Goal: Task Accomplishment & Management: Manage account settings

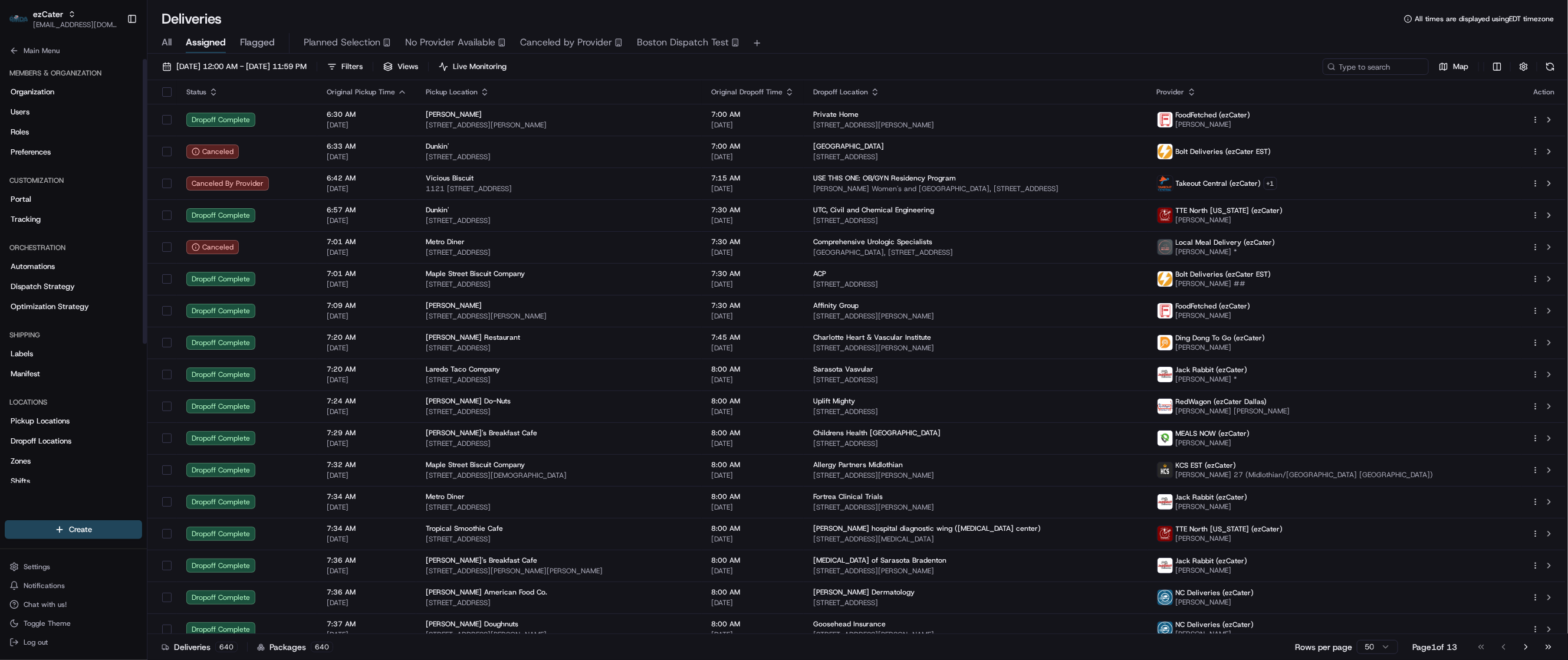
click at [17, 60] on div "Members & Organization Organization Users Roles Preferences" at bounding box center [73, 113] width 147 height 108
click at [16, 51] on icon at bounding box center [14, 50] width 9 height 9
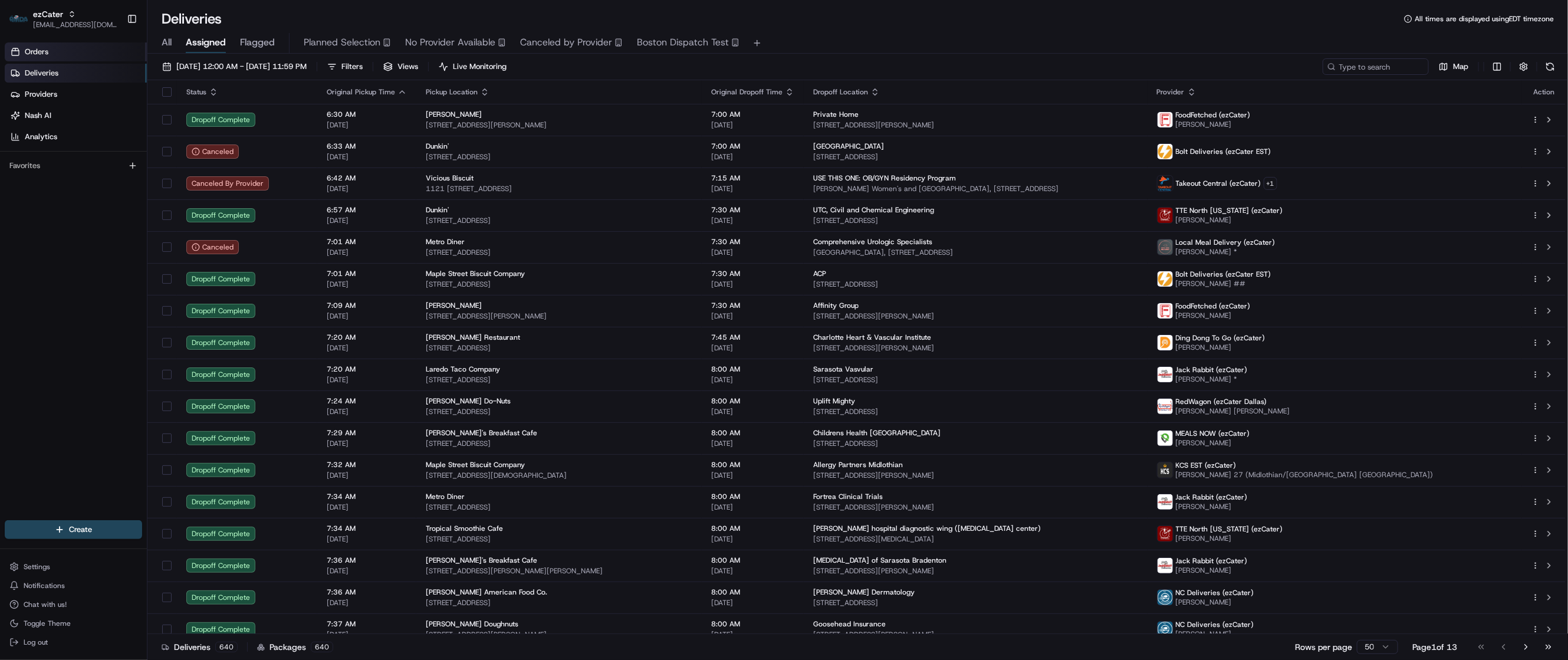
click at [43, 48] on span "Orders" at bounding box center [36, 52] width 23 height 10
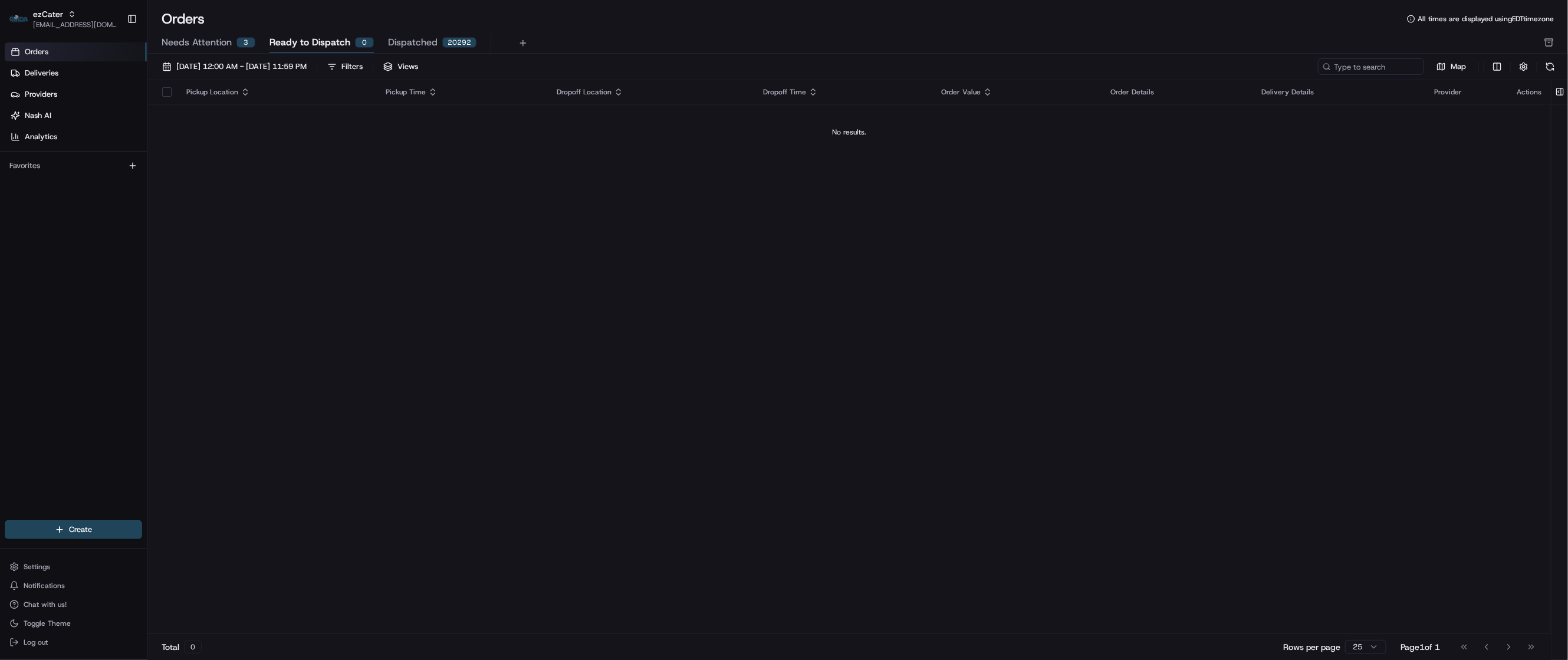
click at [195, 44] on span "Needs Attention" at bounding box center [197, 42] width 70 height 14
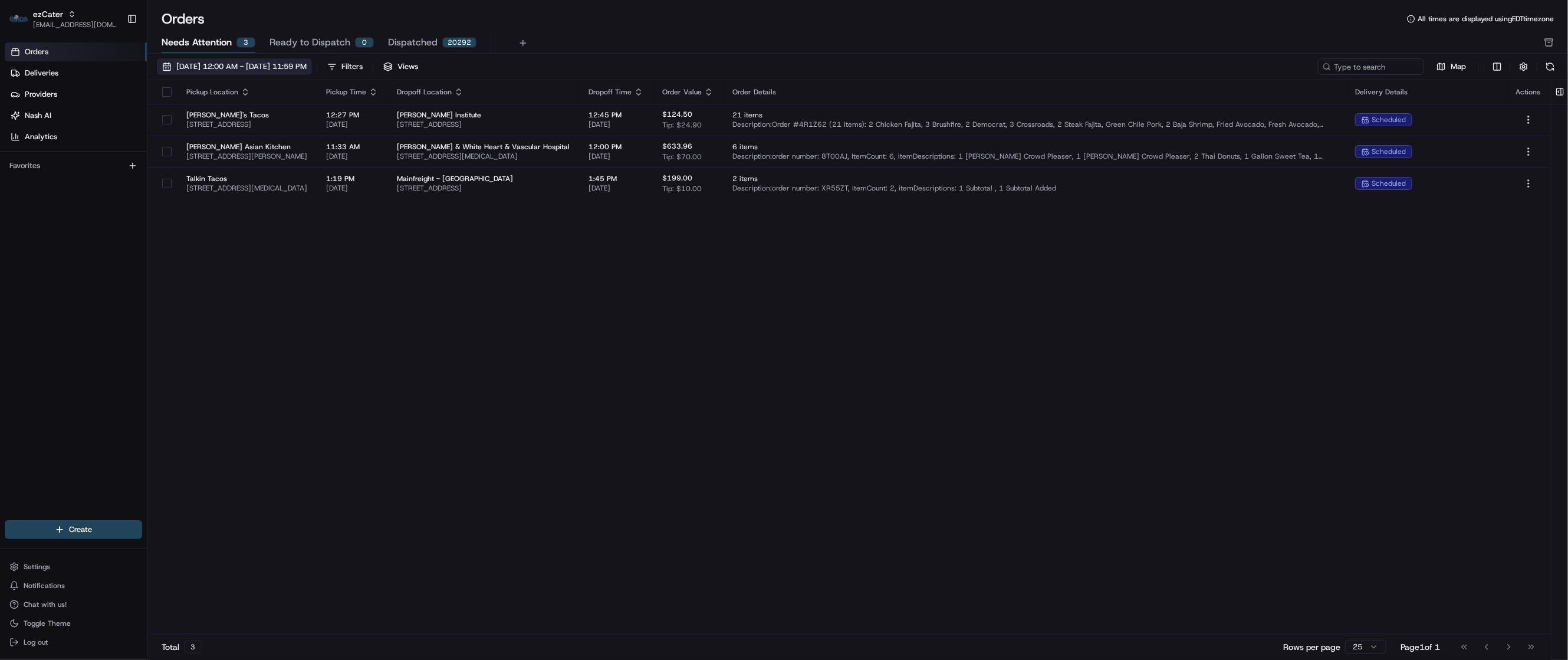
click at [214, 66] on span "[DATE] 12:00 AM - [DATE] 11:59 PM" at bounding box center [242, 66] width 130 height 10
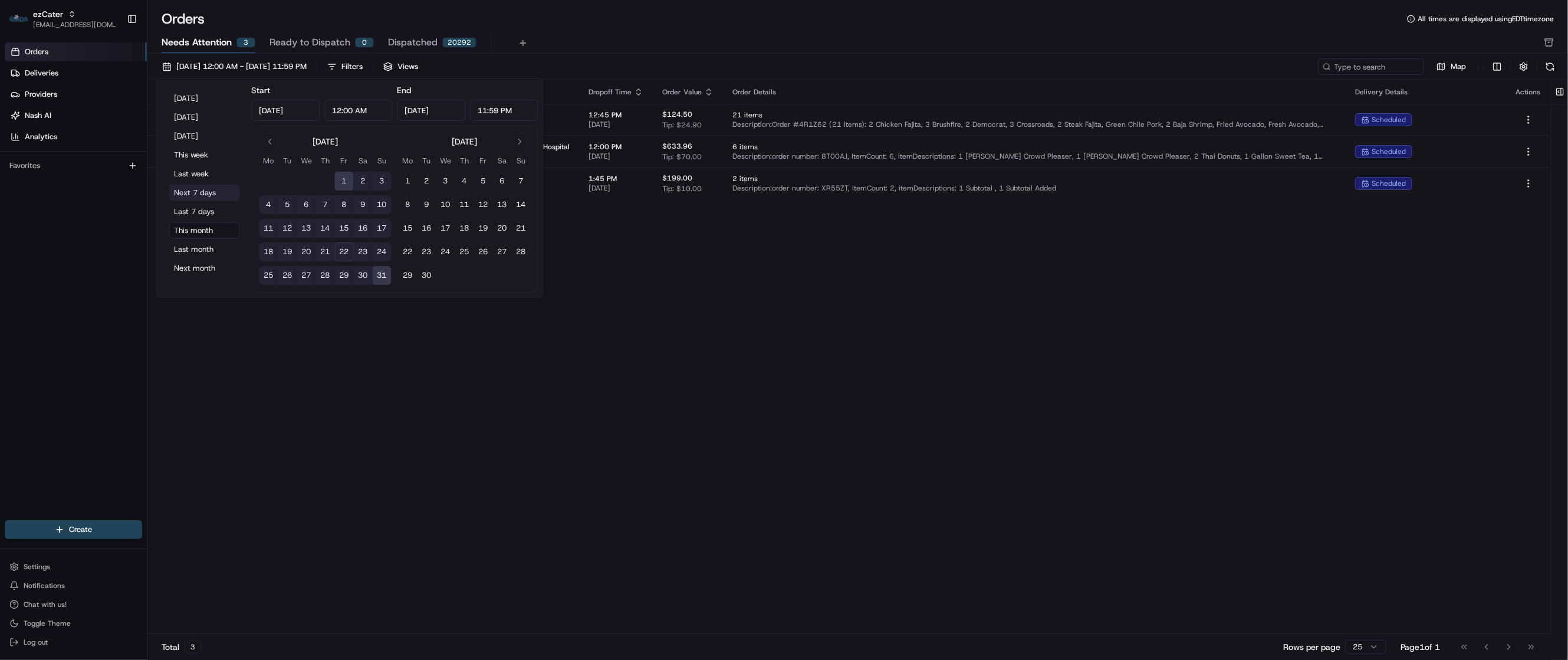
click at [200, 195] on button "Next 7 days" at bounding box center [204, 193] width 71 height 17
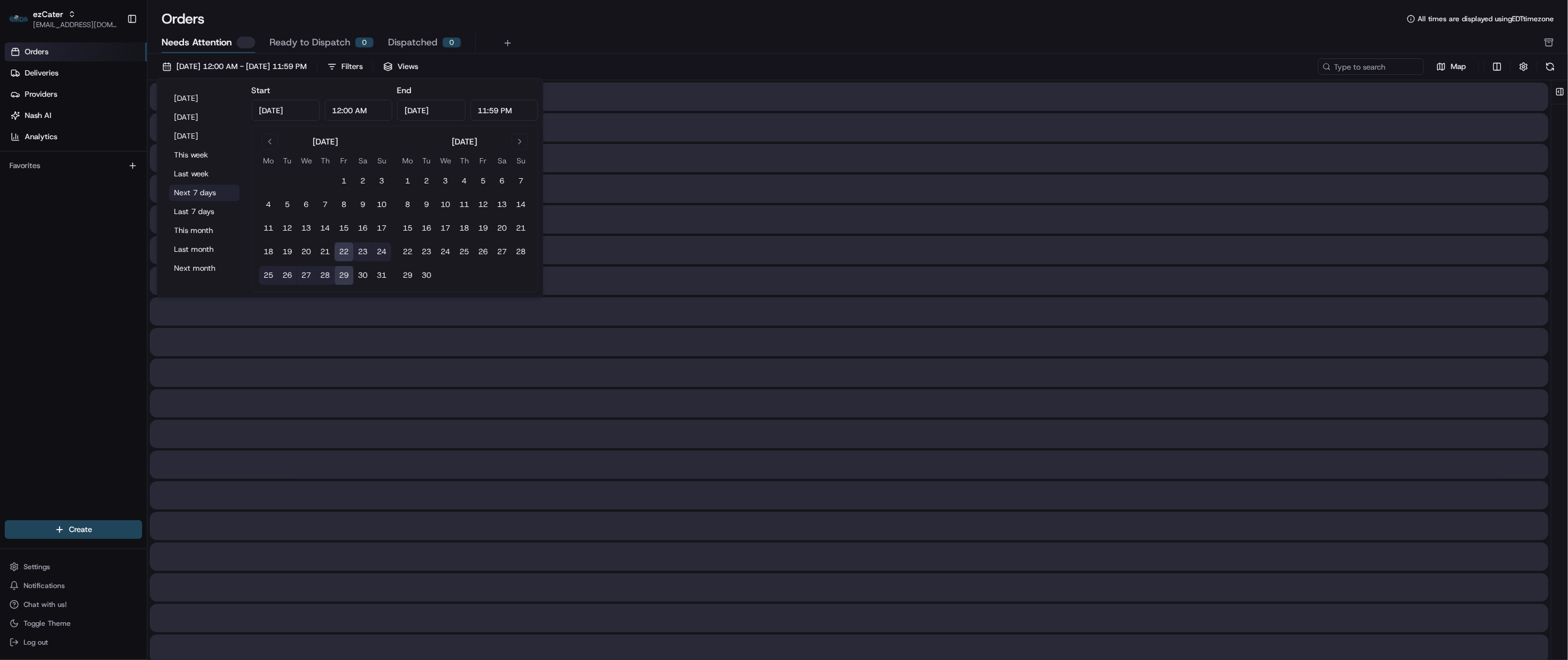
type input "[DATE]"
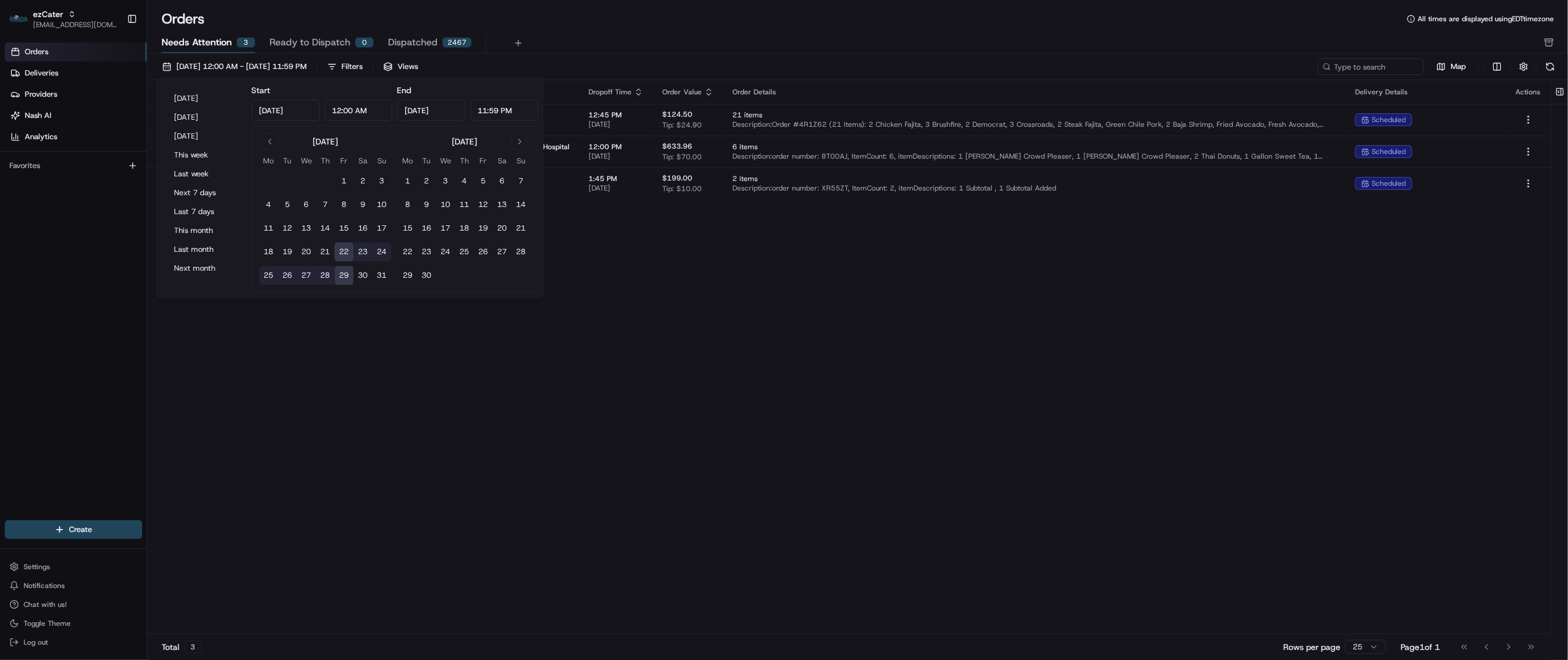
click at [761, 394] on div "Pickup Location Pickup Time Dropoff Location Dropoff Time Order Value Order Det…" at bounding box center [849, 357] width 1404 height 554
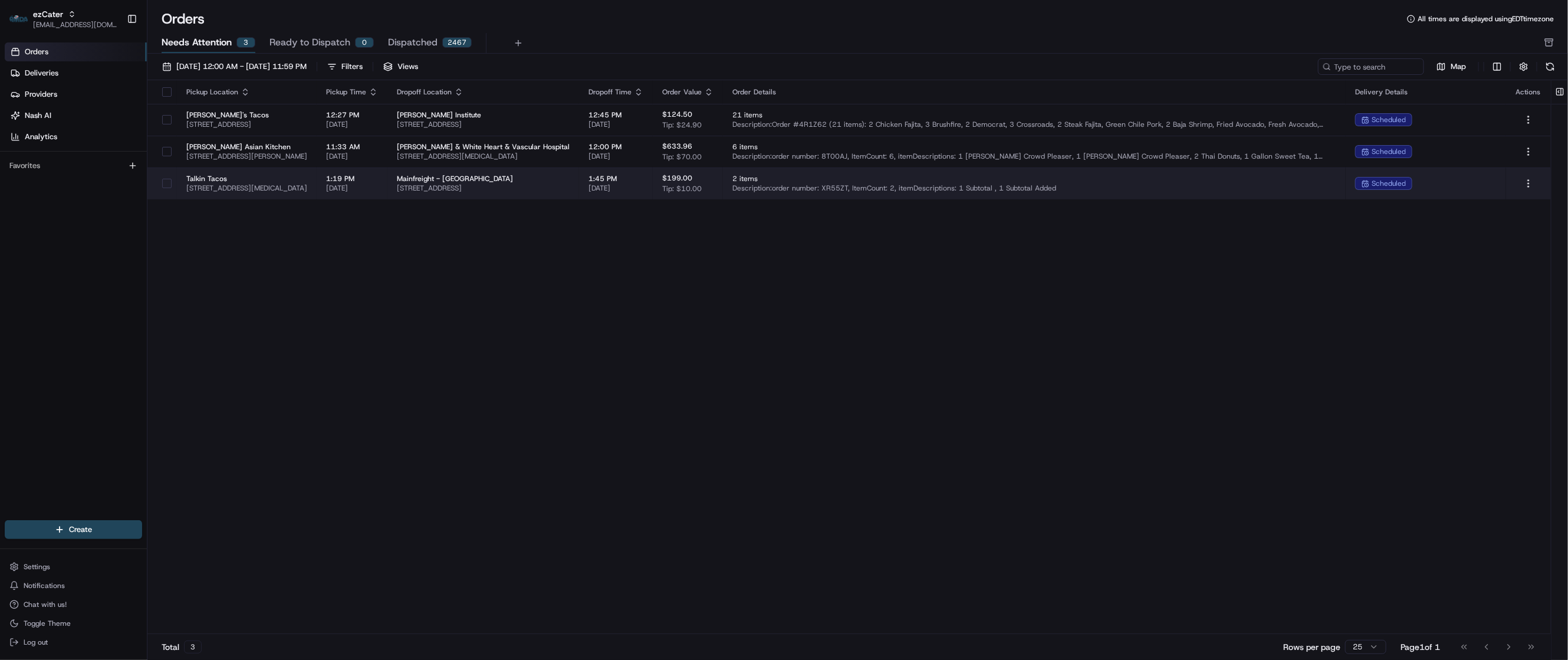
click at [510, 186] on span "[STREET_ADDRESS]" at bounding box center [483, 188] width 173 height 9
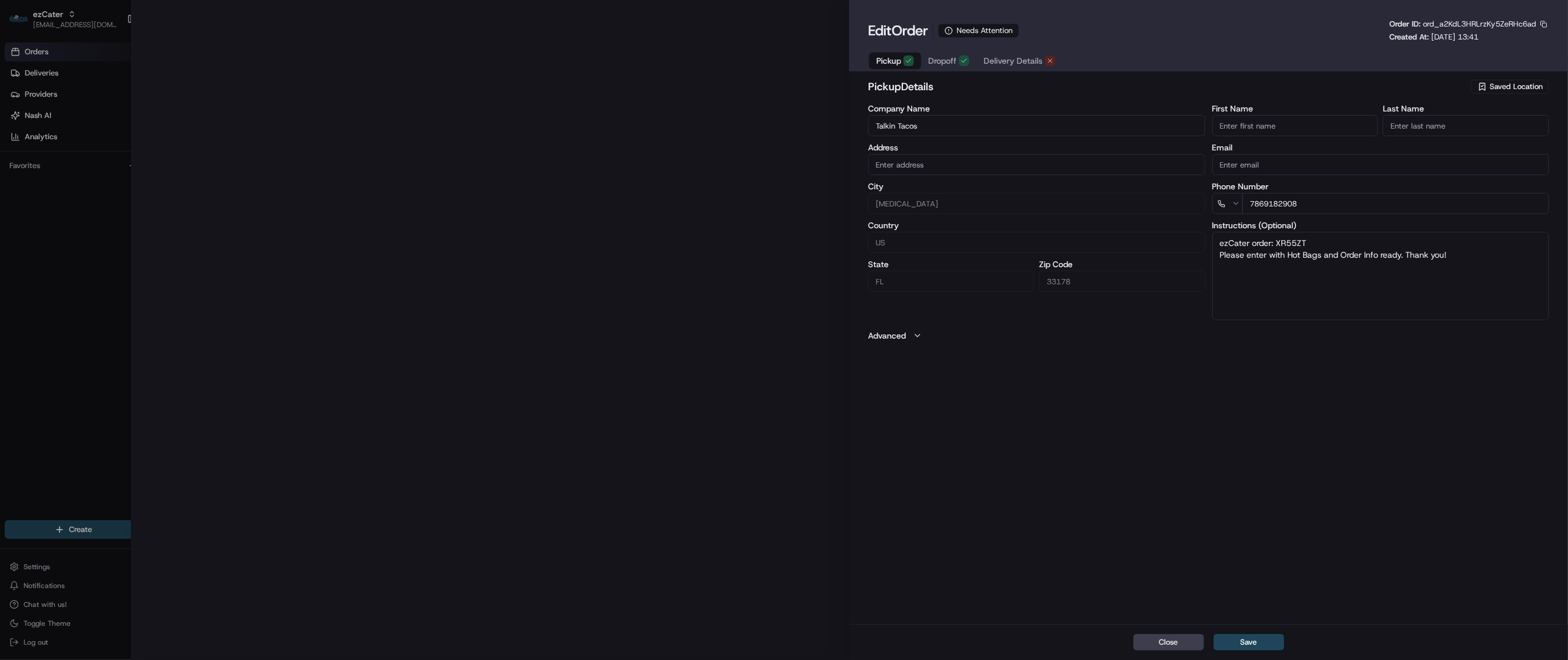
type input "[STREET_ADDRESS][MEDICAL_DATA]"
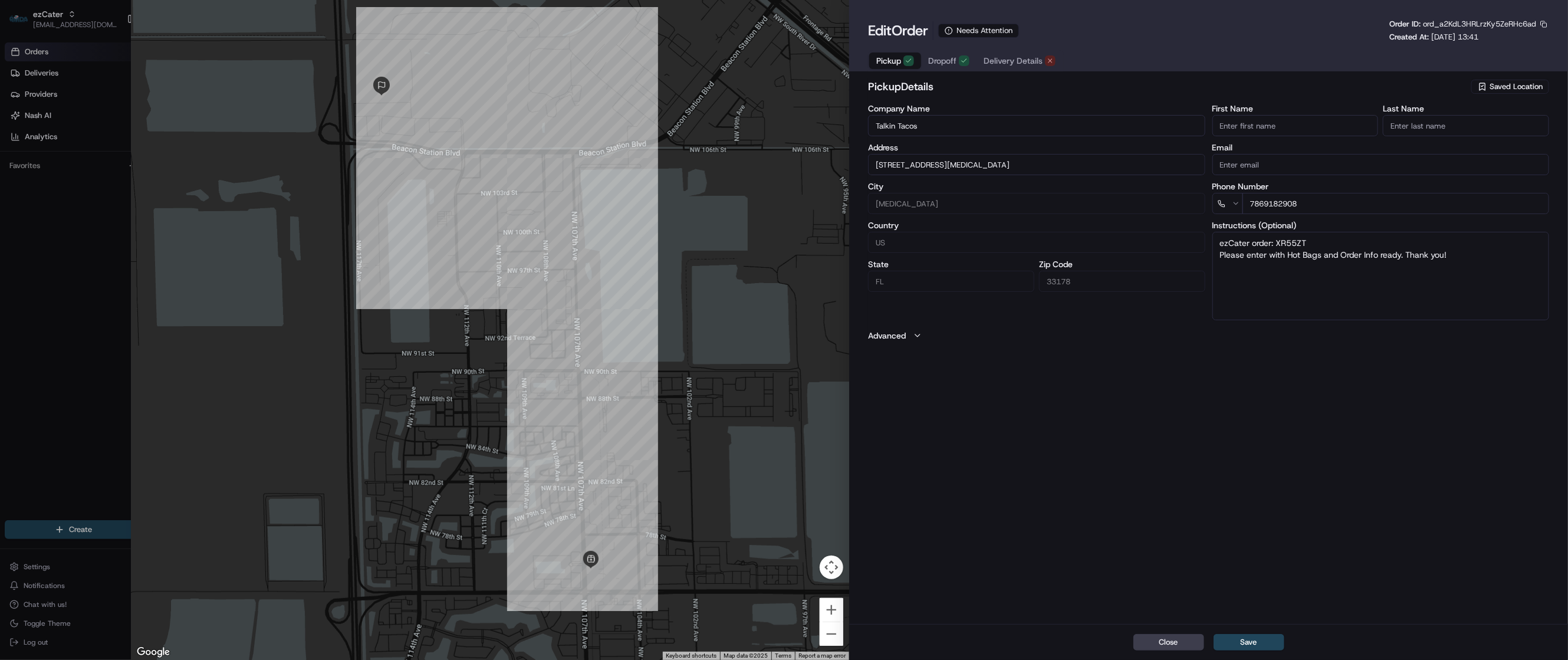
click at [1013, 61] on span "Delivery Details" at bounding box center [1013, 60] width 59 height 12
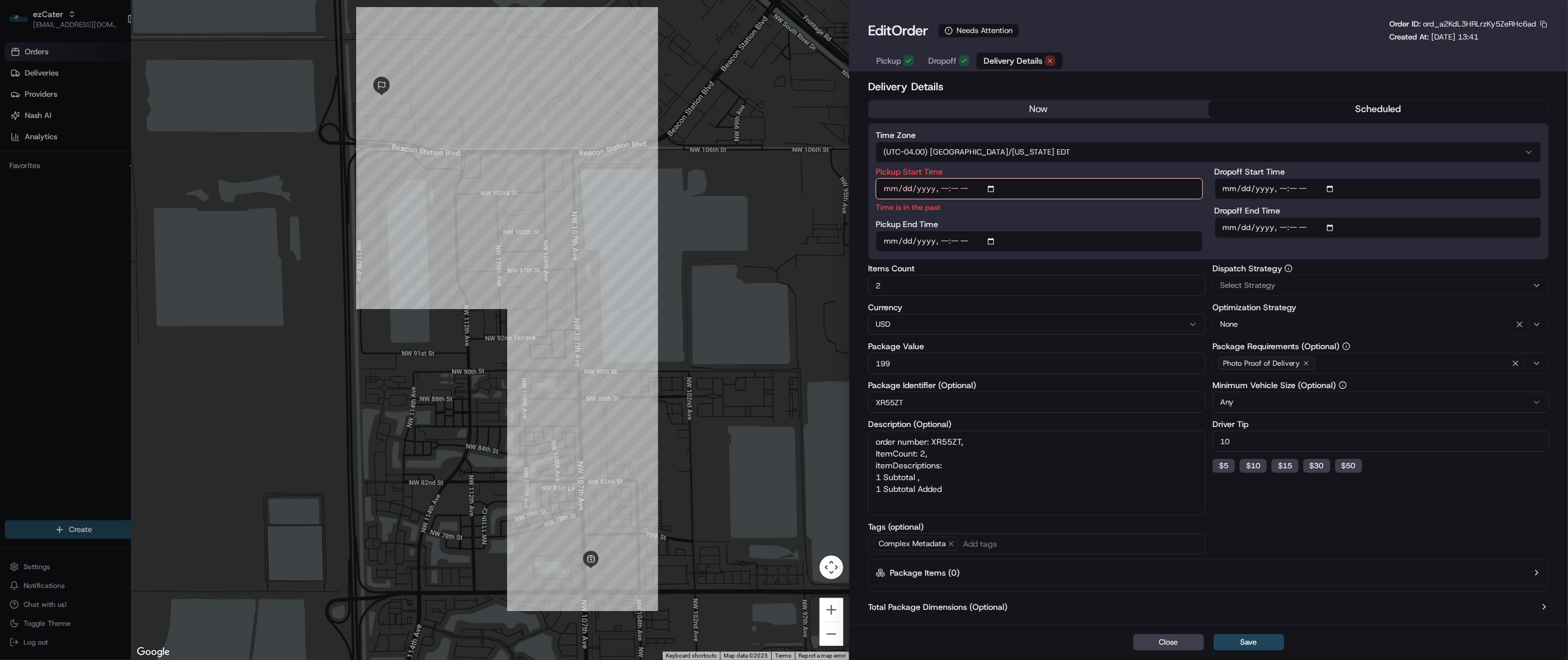
type input "1"
click at [44, 280] on div at bounding box center [784, 330] width 1568 height 660
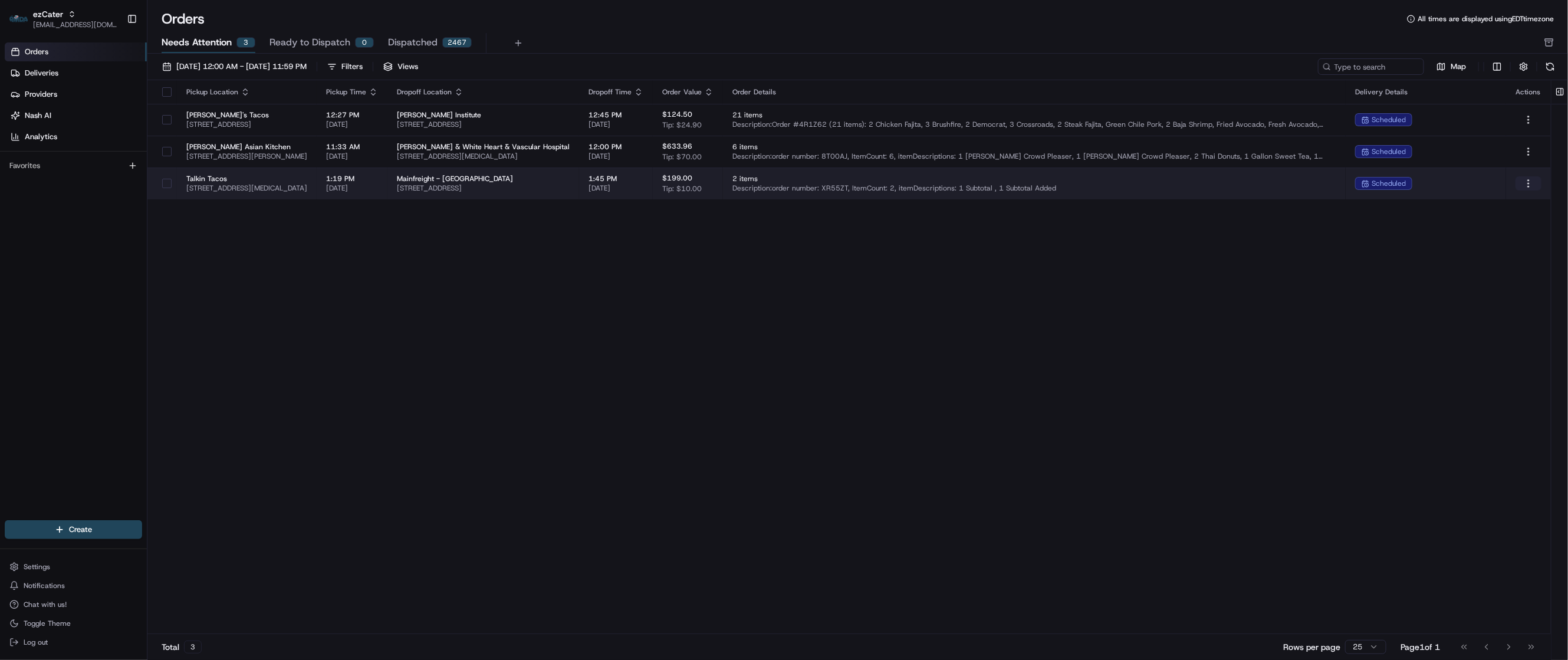
click at [1530, 188] on html "ezCater [EMAIL_ADDRESS][DOMAIN_NAME] Toggle Sidebar Orders Deliveries Providers…" at bounding box center [784, 330] width 1568 height 660
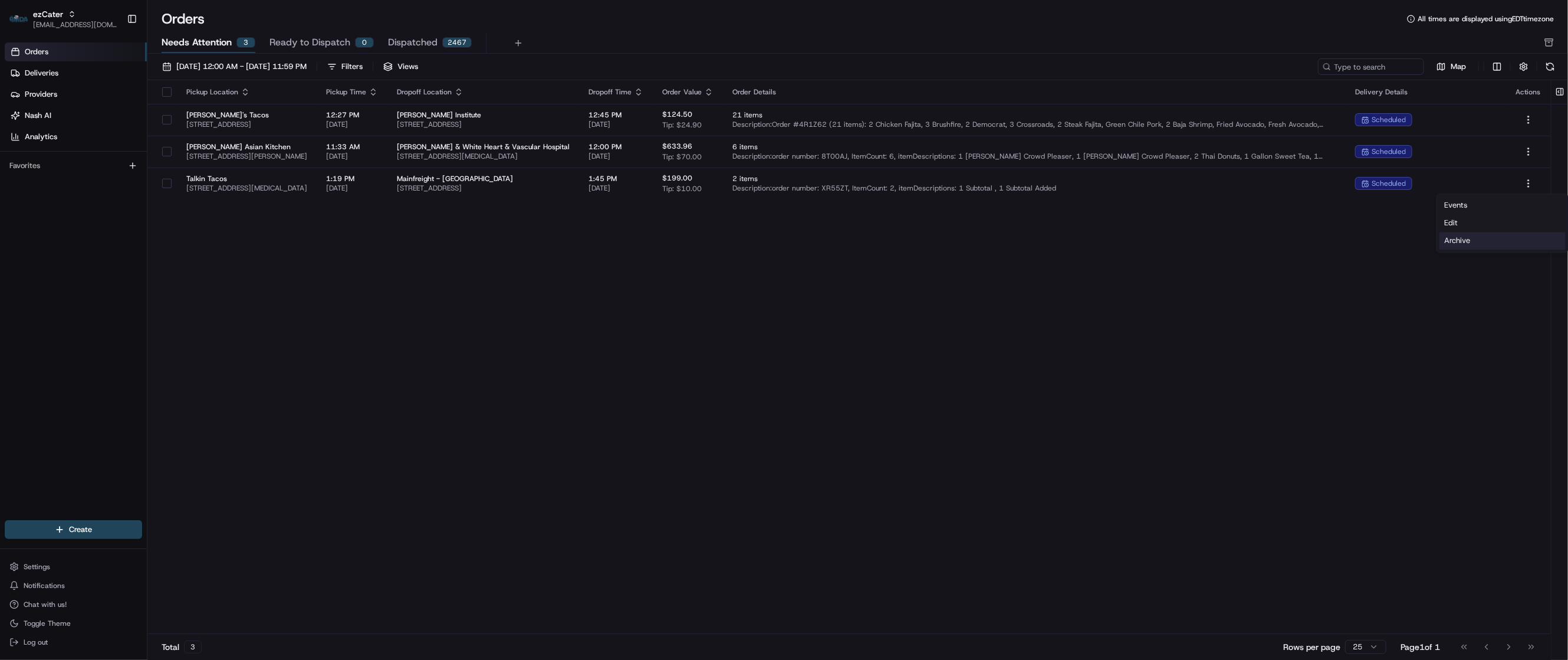
click at [1479, 242] on div "Archive" at bounding box center [1502, 241] width 126 height 18
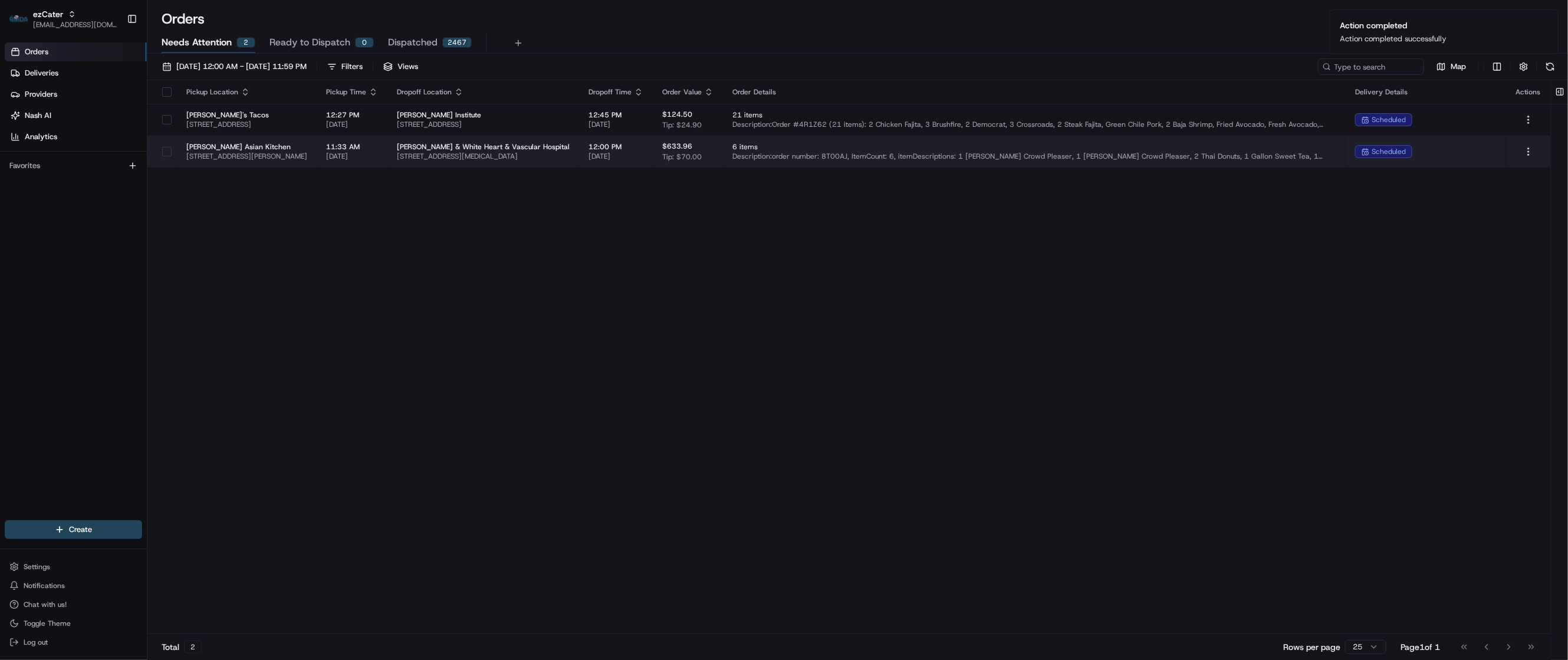
click at [569, 151] on span "[PERSON_NAME] & White Heart & Vascular Hospital" at bounding box center [483, 146] width 173 height 9
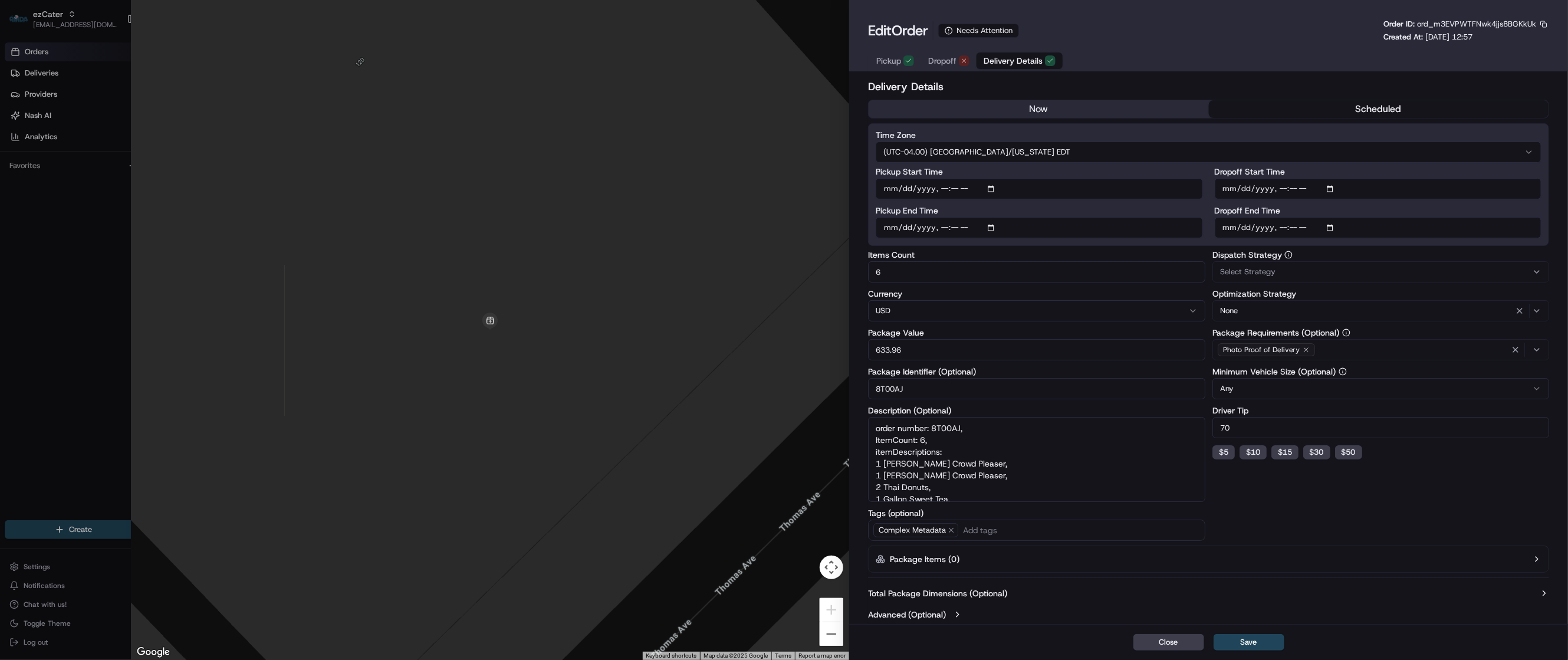
click at [949, 62] on span "Dropoff" at bounding box center [943, 60] width 28 height 12
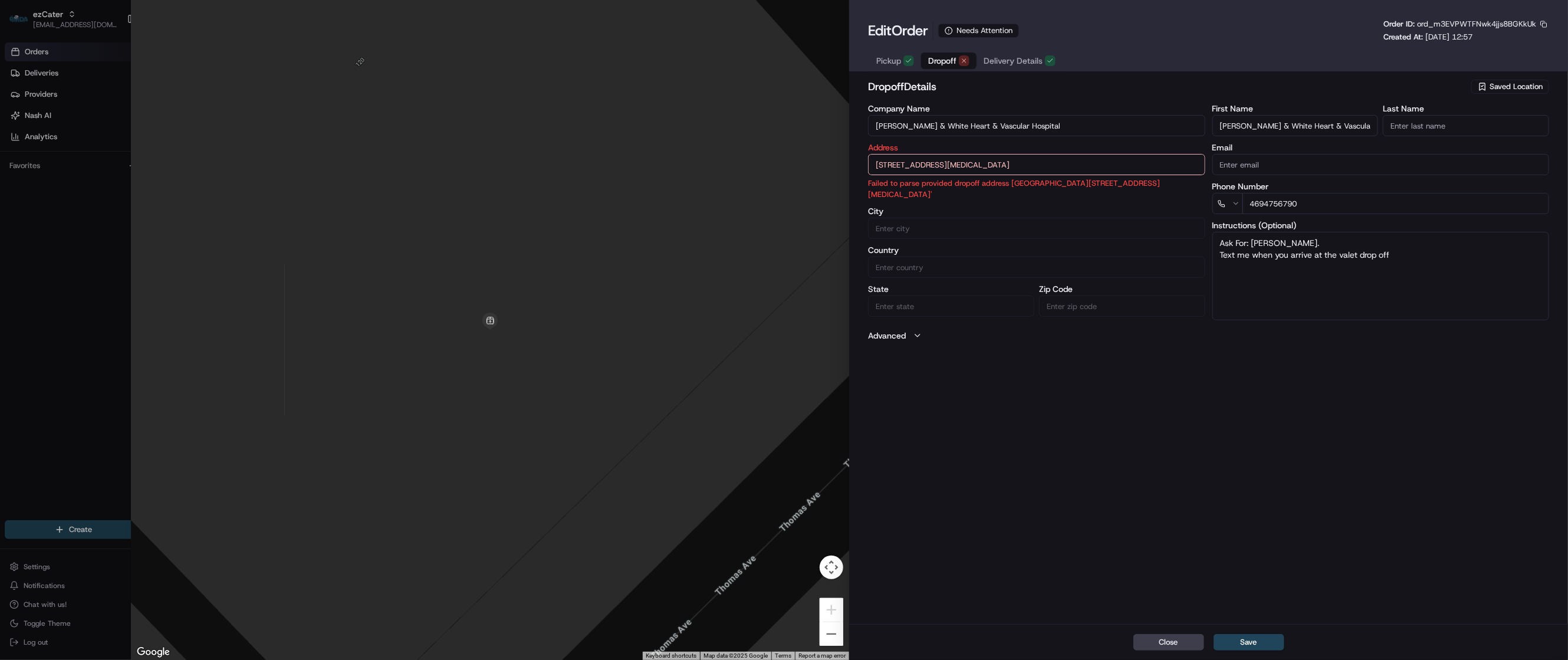
drag, startPoint x: 1010, startPoint y: 149, endPoint x: 924, endPoint y: 154, distance: 86.1
click at [924, 154] on div "Address [STREET_ADDRESS][MEDICAL_DATA] Failed to parse provided dropoff address…" at bounding box center [1037, 172] width 337 height 57
drag, startPoint x: 965, startPoint y: 172, endPoint x: 823, endPoint y: 173, distance: 142.0
click at [823, 173] on div "Close ← Move left → Move right ↑ Move up ↓ Move down + Zoom in - Zoom out Home …" at bounding box center [849, 330] width 1437 height 660
click at [68, 238] on div at bounding box center [784, 330] width 1568 height 660
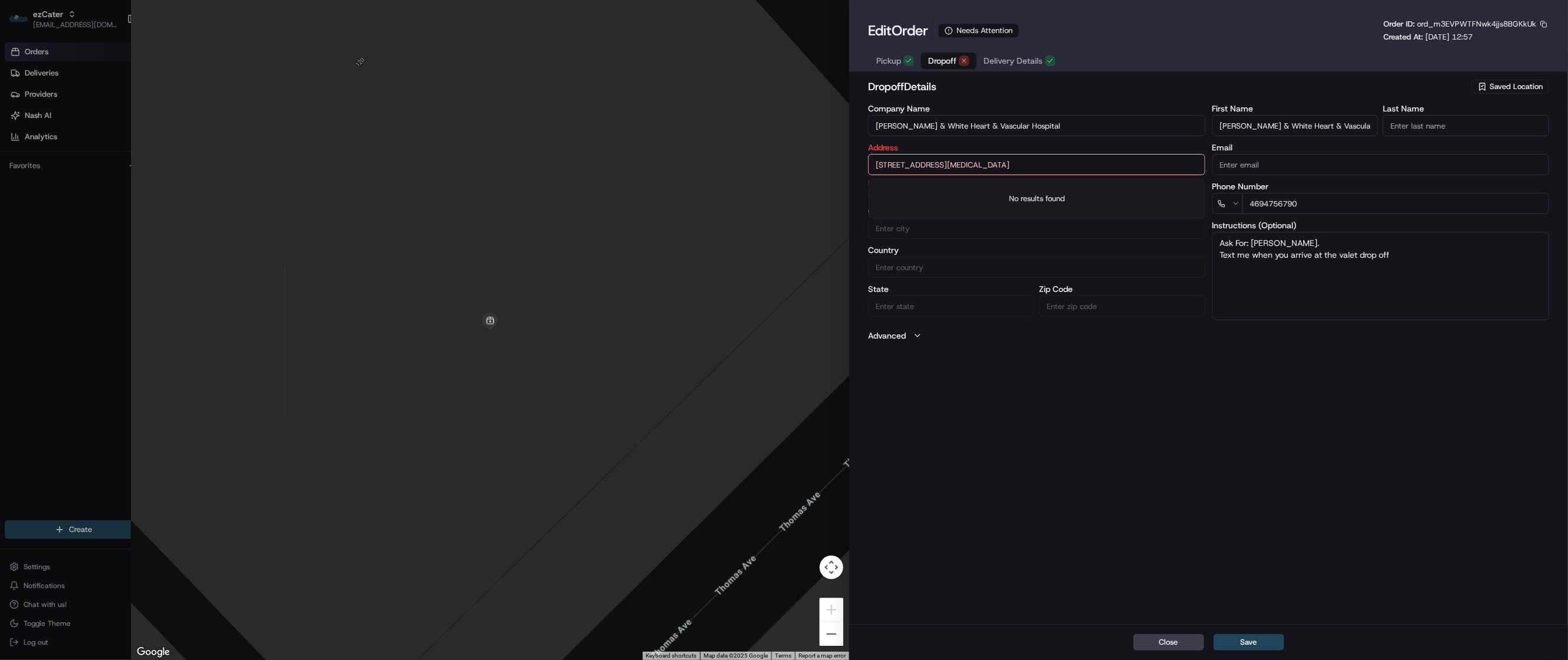
type input "+1"
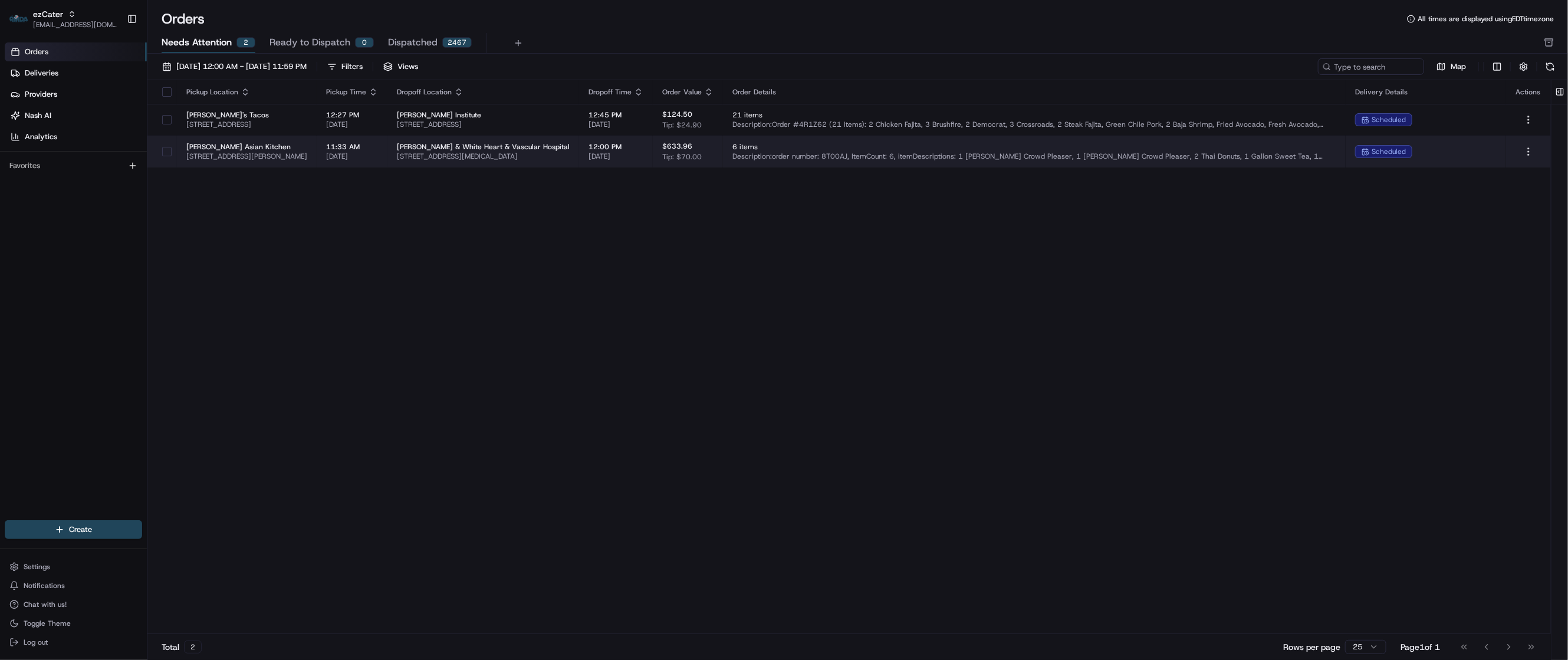
click at [803, 145] on span "6 items" at bounding box center [1034, 146] width 604 height 9
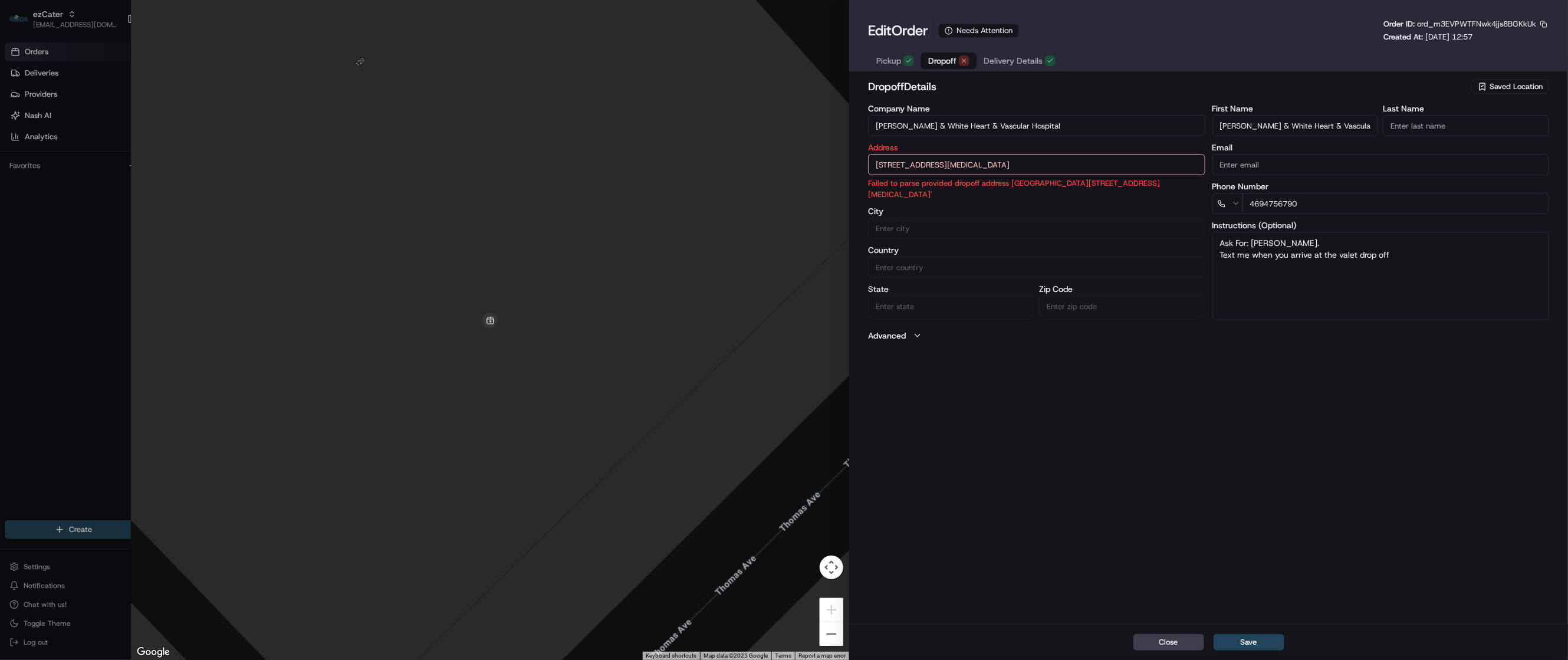
drag, startPoint x: 1053, startPoint y: 133, endPoint x: 876, endPoint y: 127, distance: 177.1
click at [876, 127] on input "[PERSON_NAME] & White Heart & Vascular Hospital" at bounding box center [1037, 125] width 337 height 22
drag, startPoint x: 1020, startPoint y: 165, endPoint x: 866, endPoint y: 165, distance: 154.0
click at [866, 165] on div "dropoff Details Saved Location Company Name [PERSON_NAME] & [GEOGRAPHIC_DATA] A…" at bounding box center [1208, 350] width 719 height 548
paste input "[STREET_ADDRESS]"
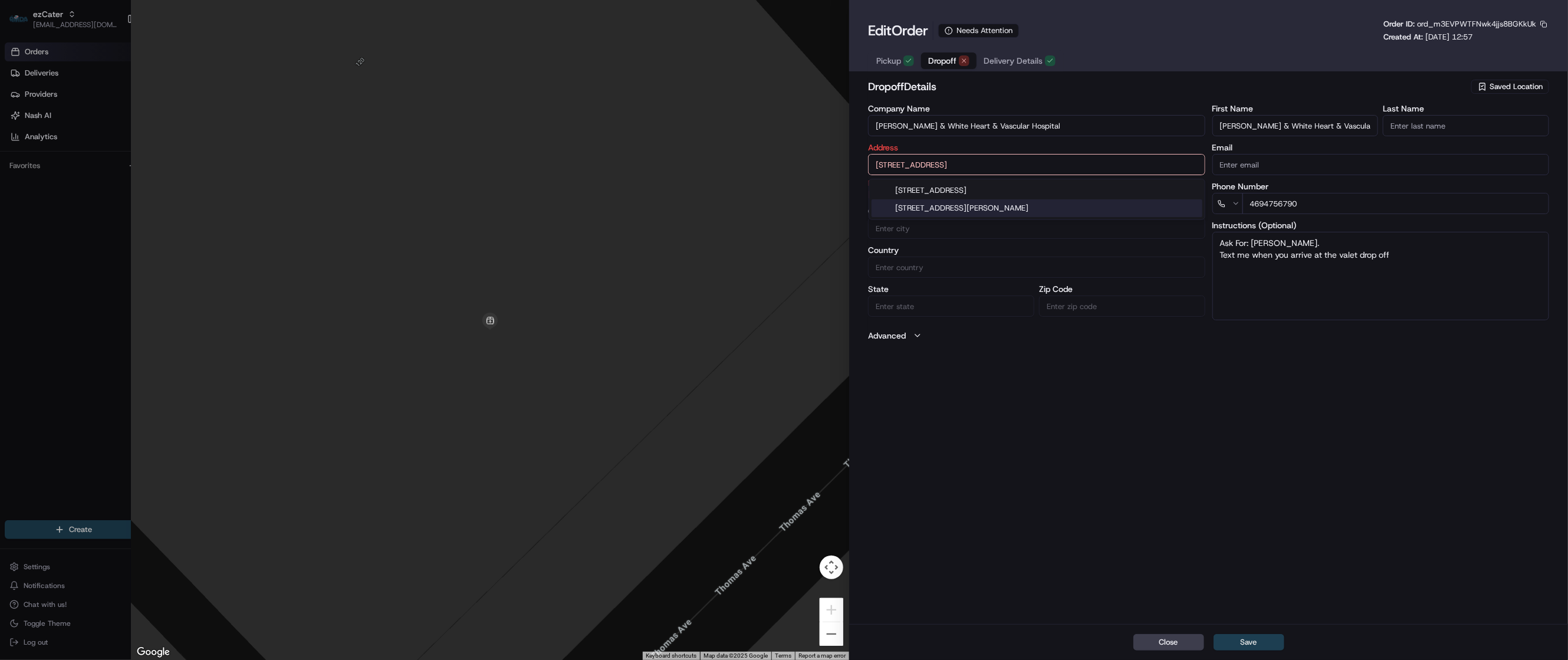
type input "[STREET_ADDRESS]"
click at [1248, 641] on button "Save" at bounding box center [1249, 642] width 71 height 17
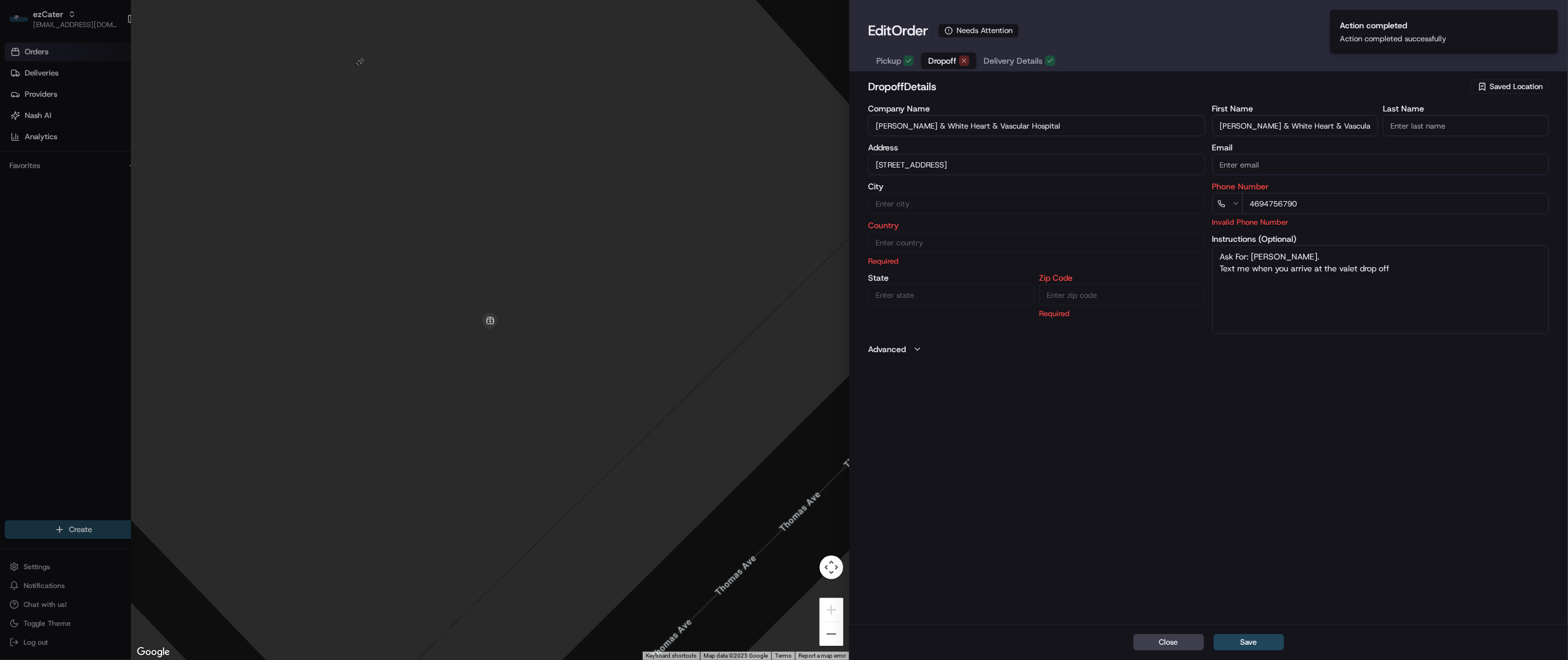
click at [101, 297] on div at bounding box center [784, 330] width 1568 height 660
type input "+1"
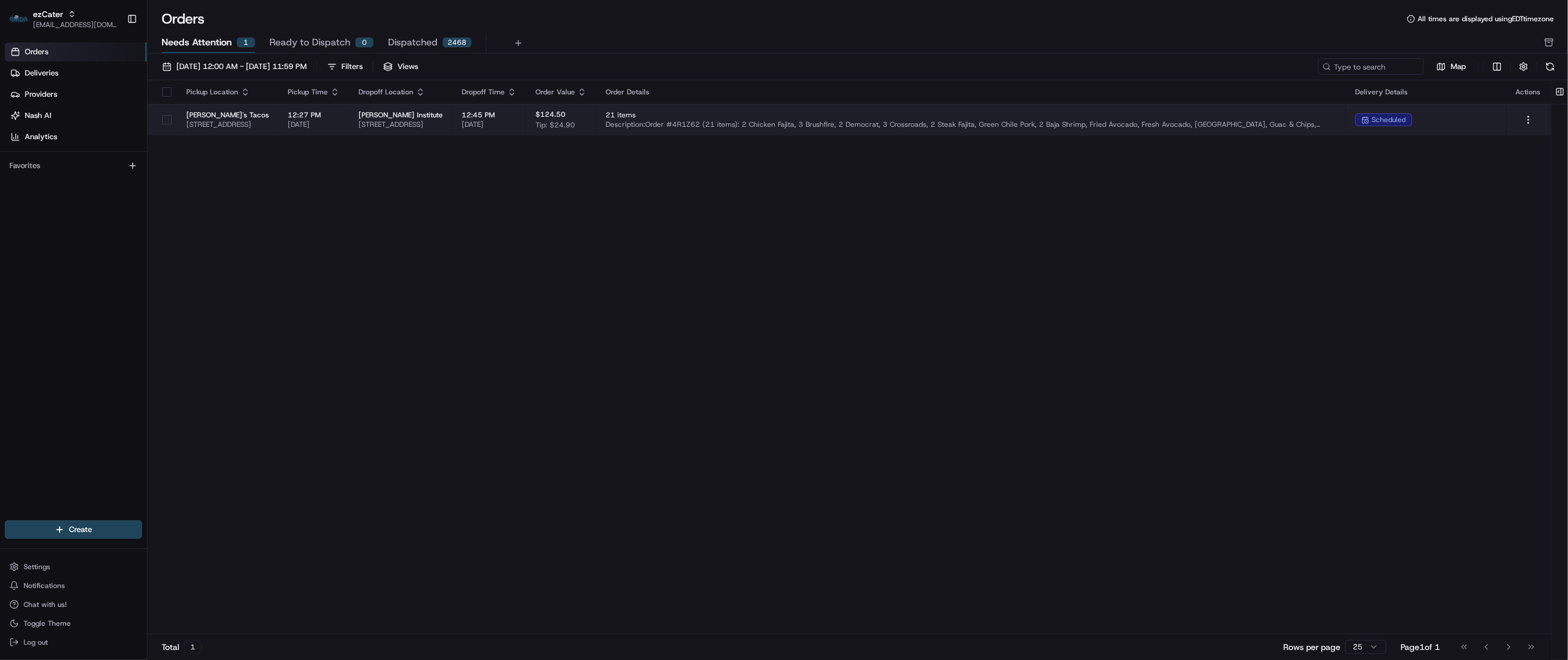
click at [443, 112] on span "[PERSON_NAME] Institute" at bounding box center [400, 114] width 84 height 9
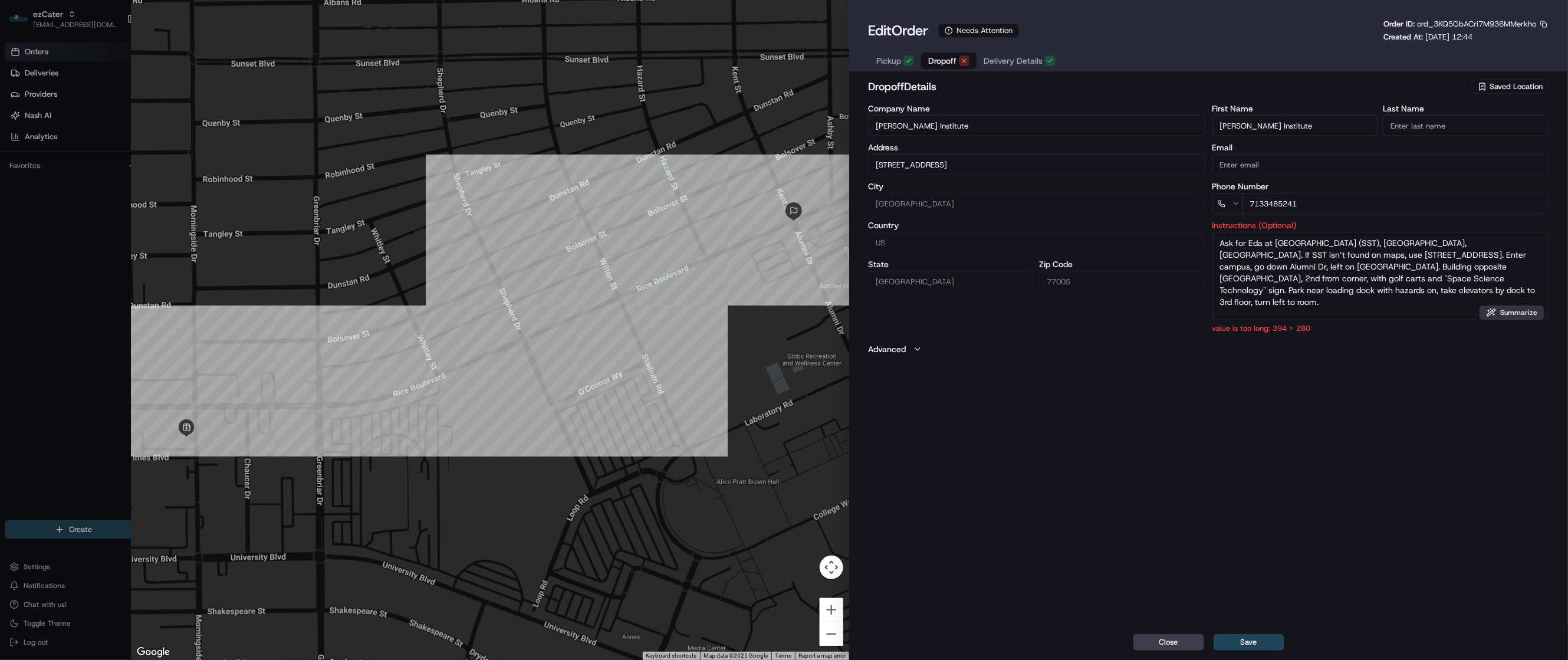
click at [1507, 320] on button "Summarize" at bounding box center [1512, 312] width 65 height 14
type textarea "Rice U, SST Bldg, Rm 301A, ask for Eda. If no SST on maps, use [STREET_ADDRESS]…"
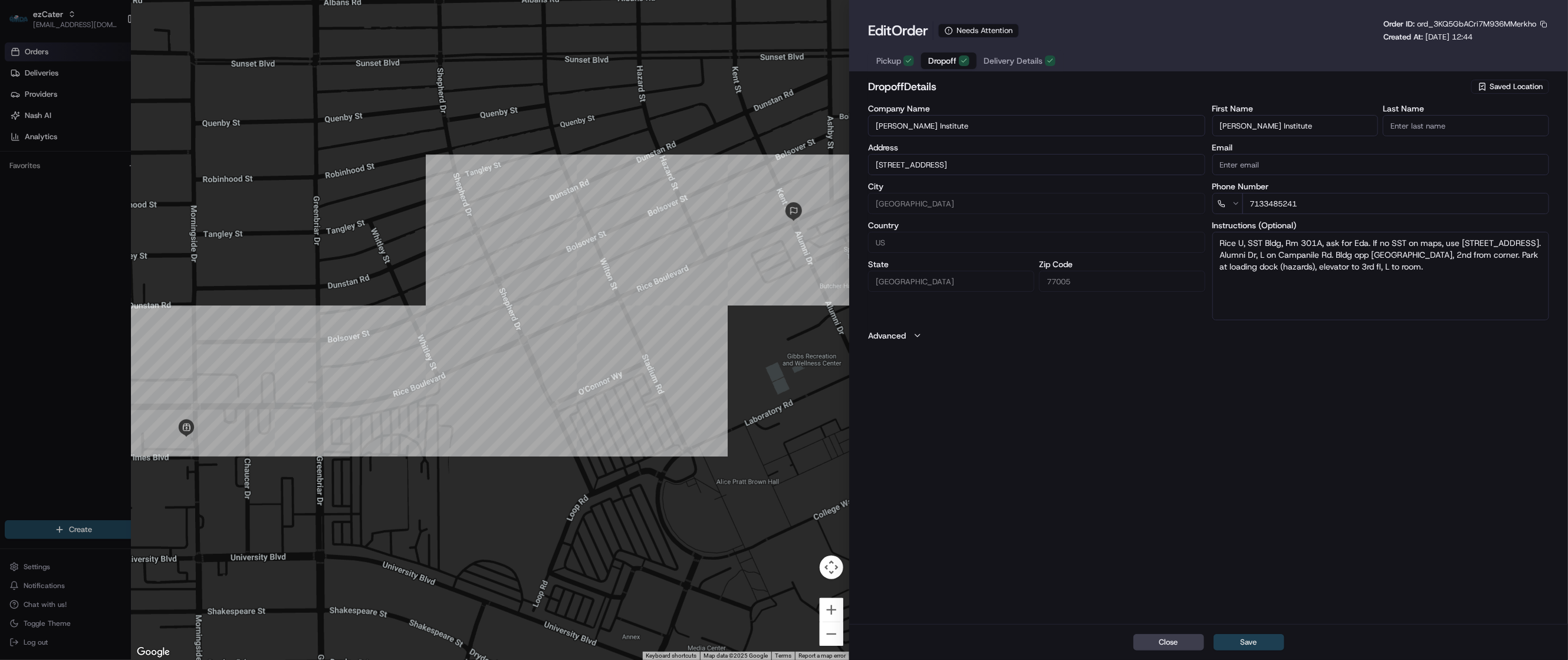
click at [1244, 643] on button "Save" at bounding box center [1249, 642] width 71 height 17
type input "+1"
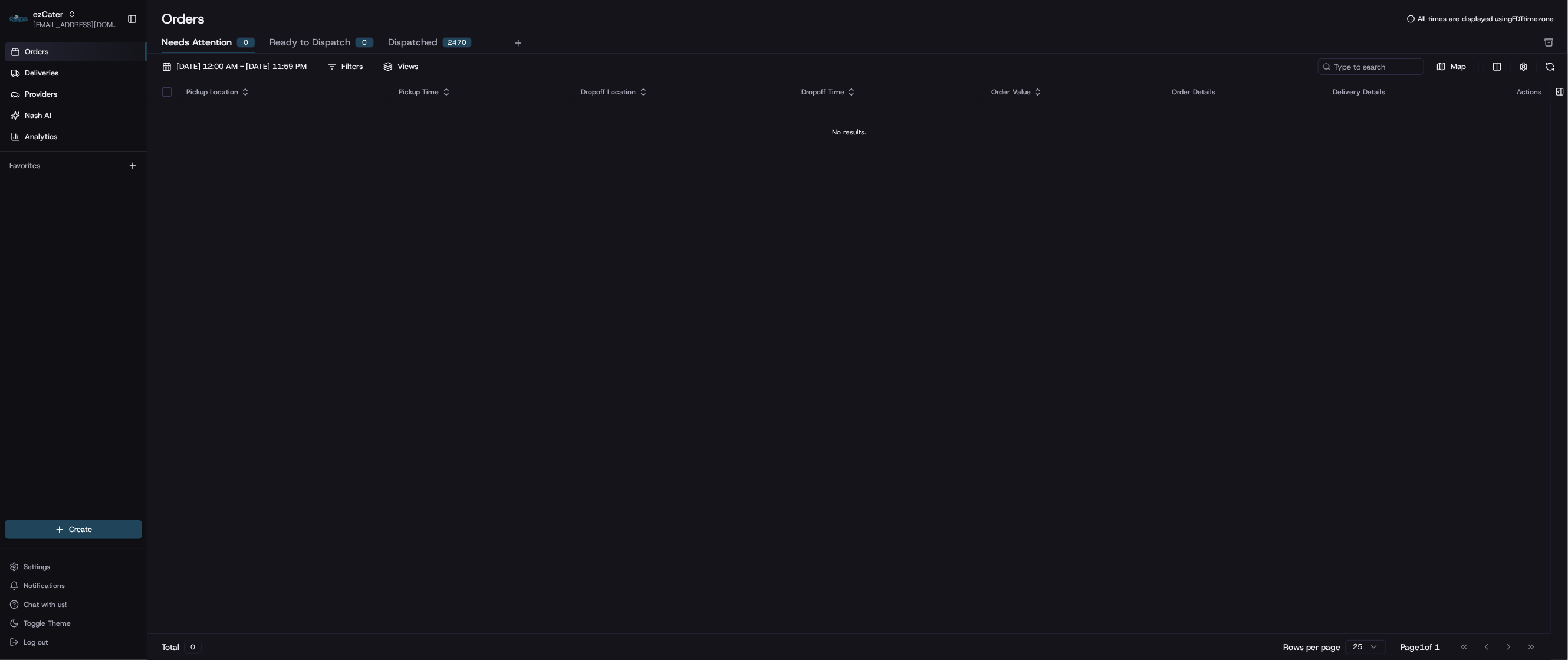
click at [1081, 626] on div "Pickup Location Pickup Time Dropoff Location Dropoff Time Order Value Order Det…" at bounding box center [849, 357] width 1404 height 554
